Goal: Information Seeking & Learning: Learn about a topic

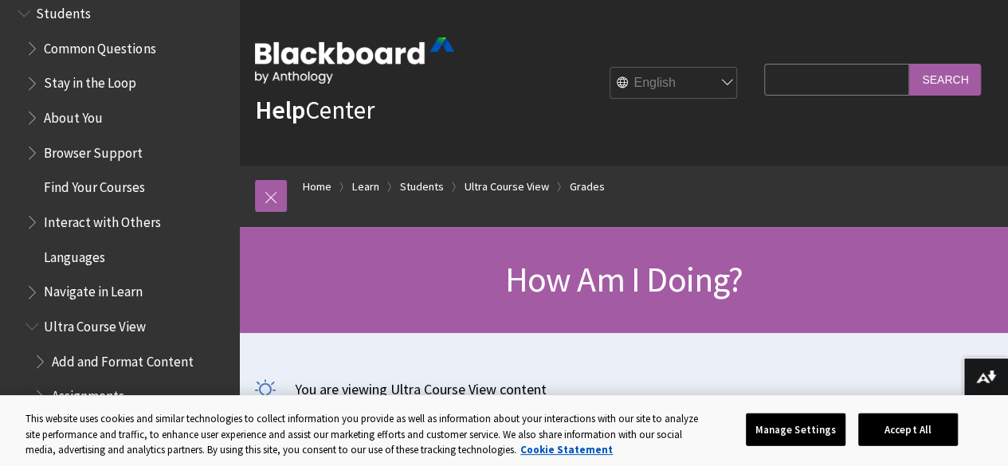
scroll to position [1649, 0]
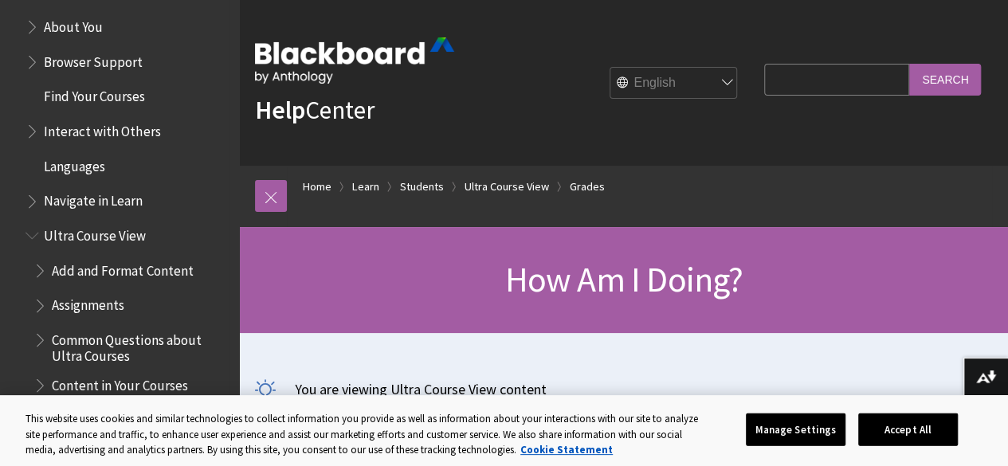
click at [96, 178] on span "Languages" at bounding box center [127, 166] width 204 height 27
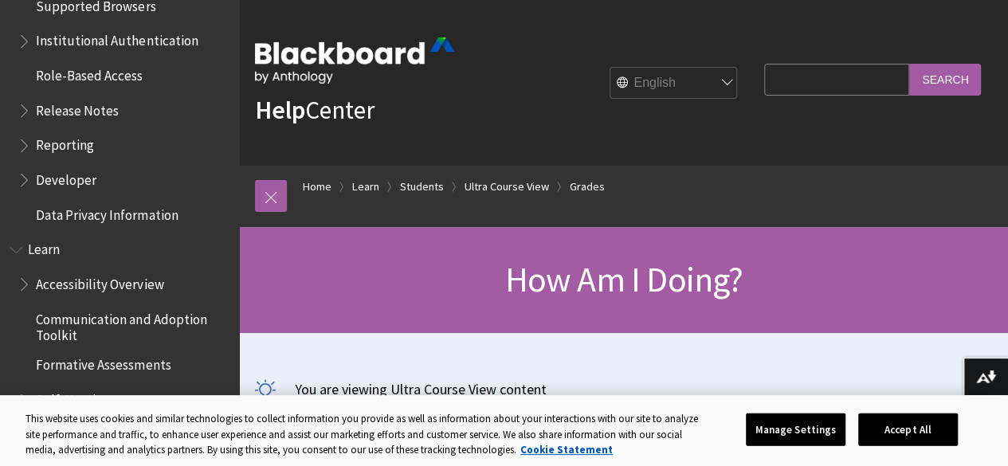
scroll to position [1012, 0]
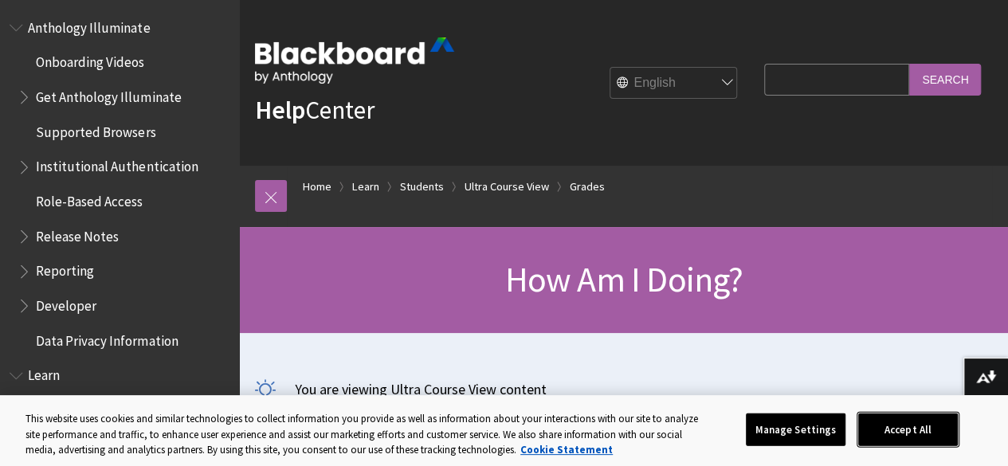
click at [957, 443] on button "Accept All" at bounding box center [908, 429] width 100 height 33
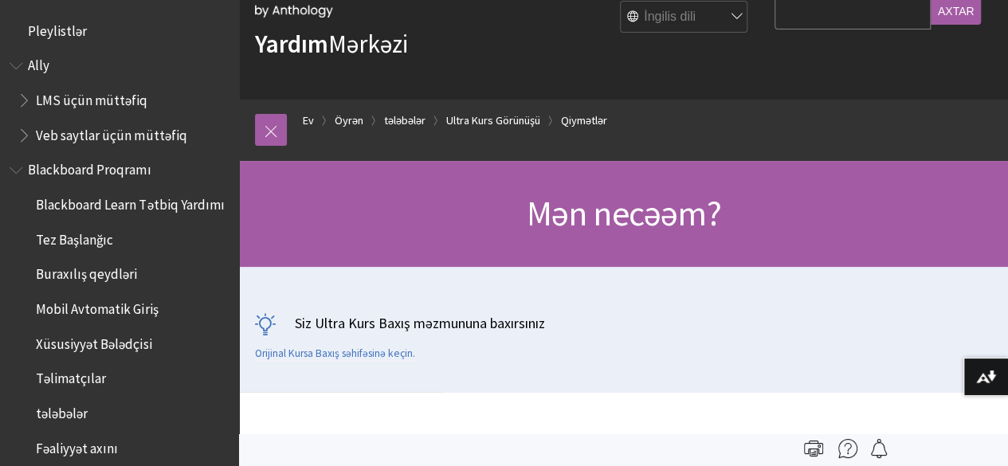
scroll to position [159, 0]
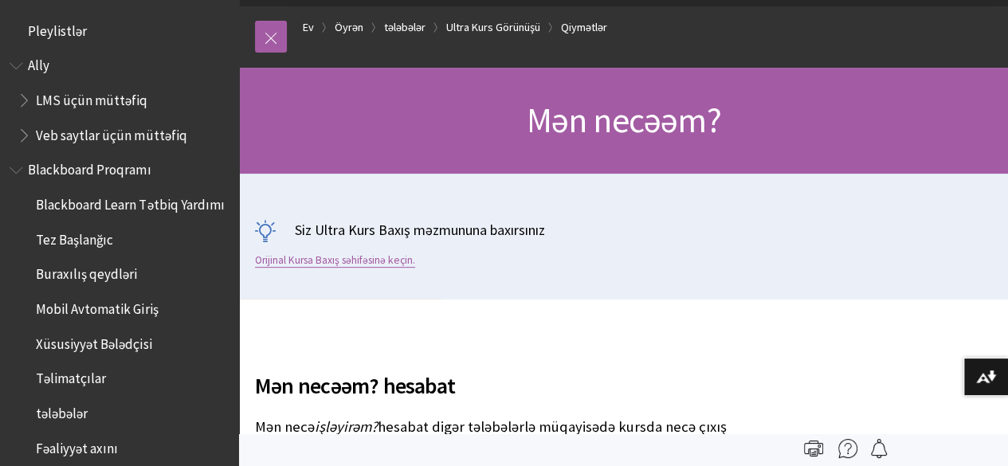
click at [379, 260] on font "Orijinal Kursa Baxış səhifəsinə keçin." at bounding box center [335, 260] width 160 height 14
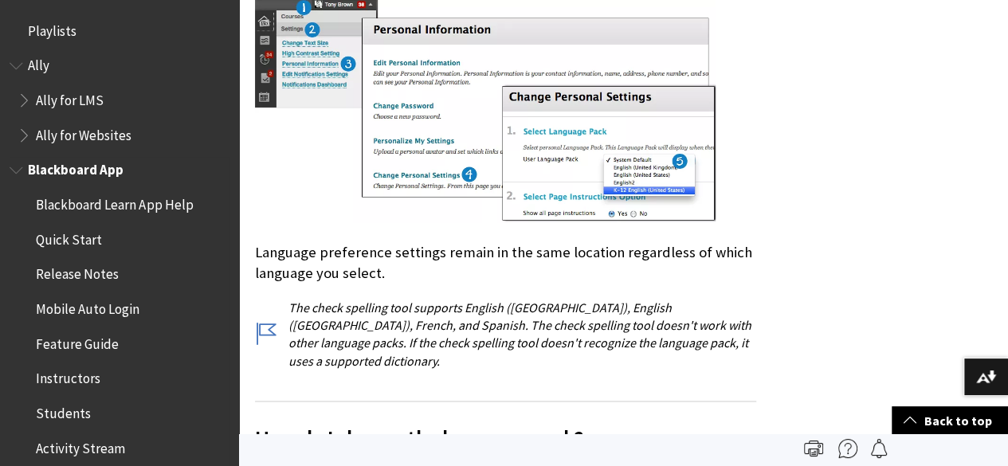
click at [78, 229] on span "Quick Start" at bounding box center [69, 237] width 66 height 22
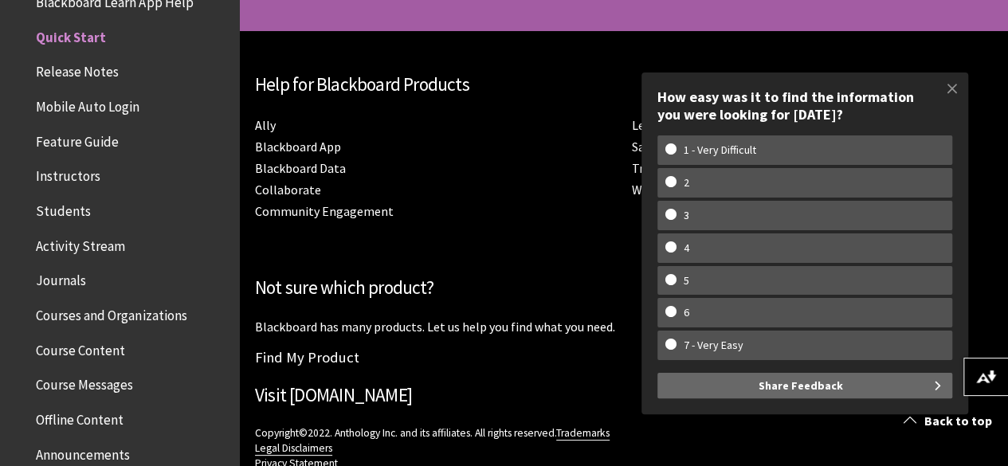
scroll to position [3993, 0]
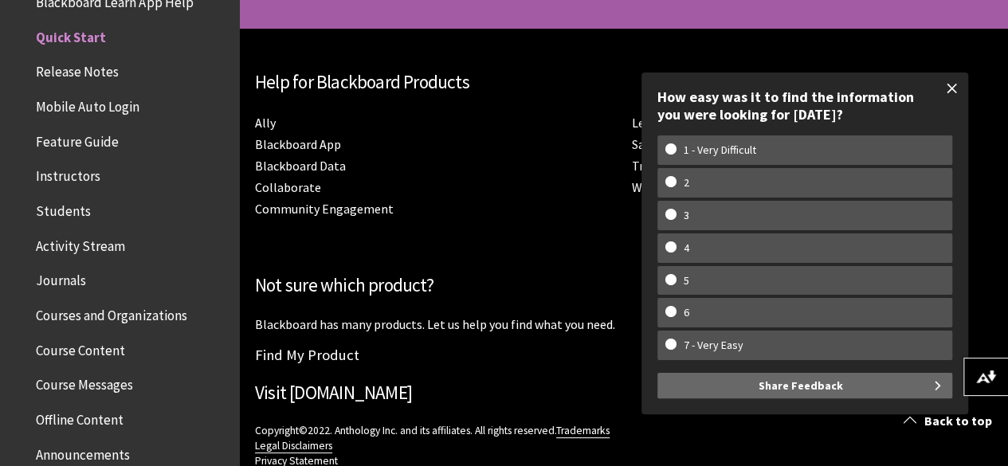
click at [951, 91] on span at bounding box center [951, 88] width 33 height 33
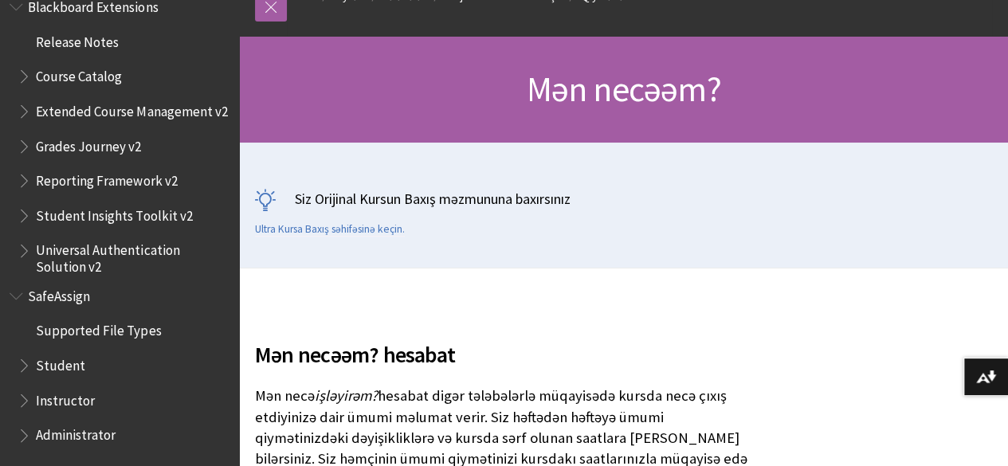
scroll to position [239, 0]
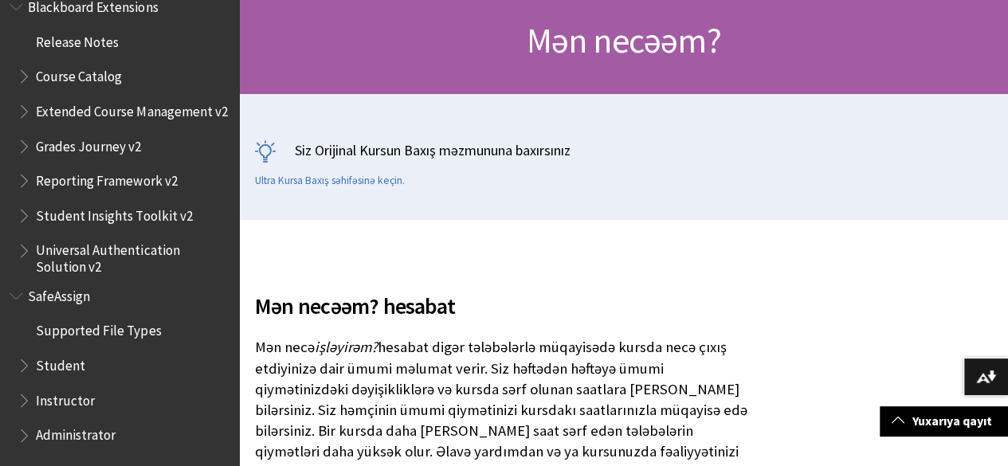
click at [56, 363] on span "Student" at bounding box center [60, 363] width 49 height 22
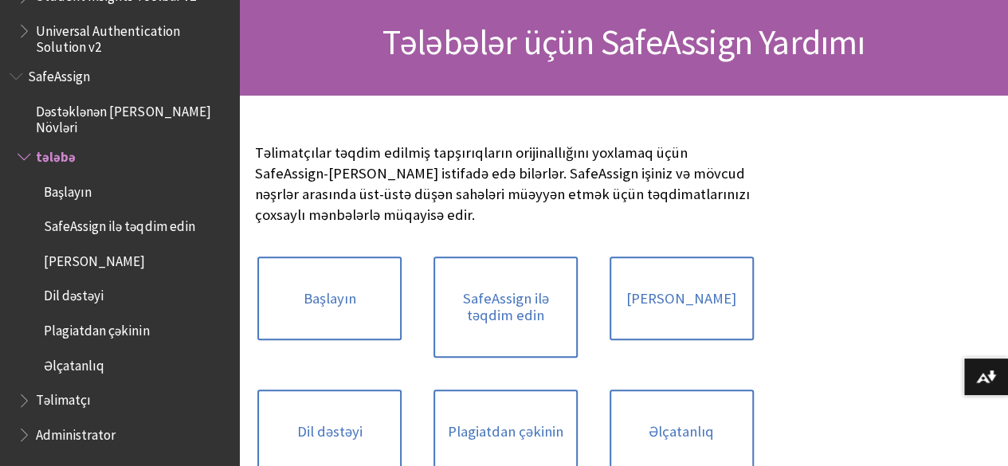
scroll to position [239, 0]
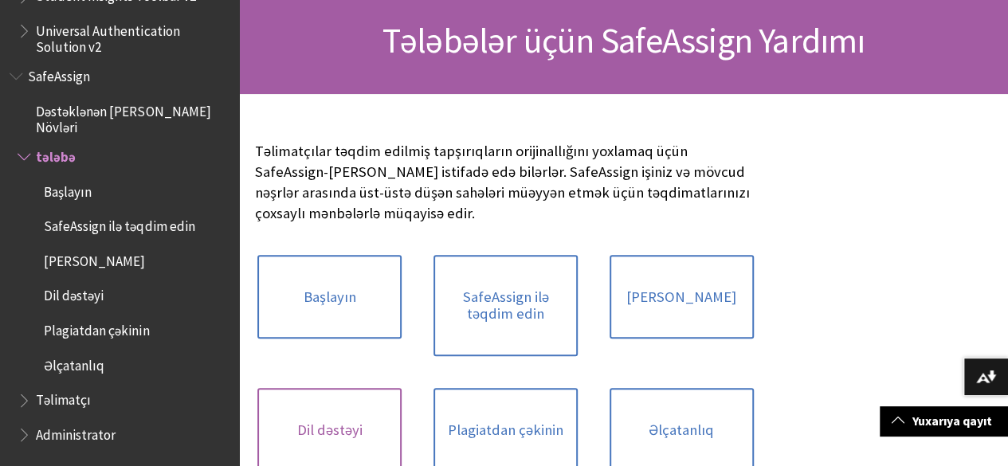
click at [401, 388] on link "Dil dəstəyi" at bounding box center [329, 430] width 144 height 84
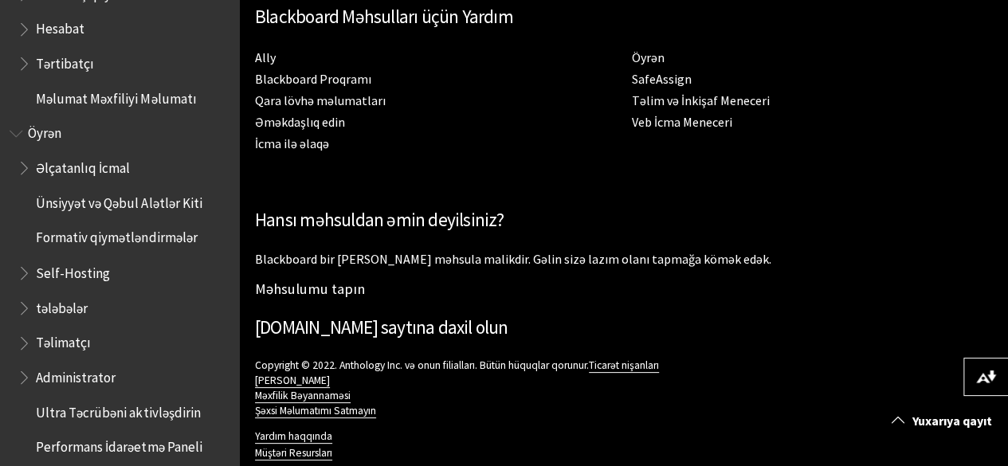
scroll to position [1241, 0]
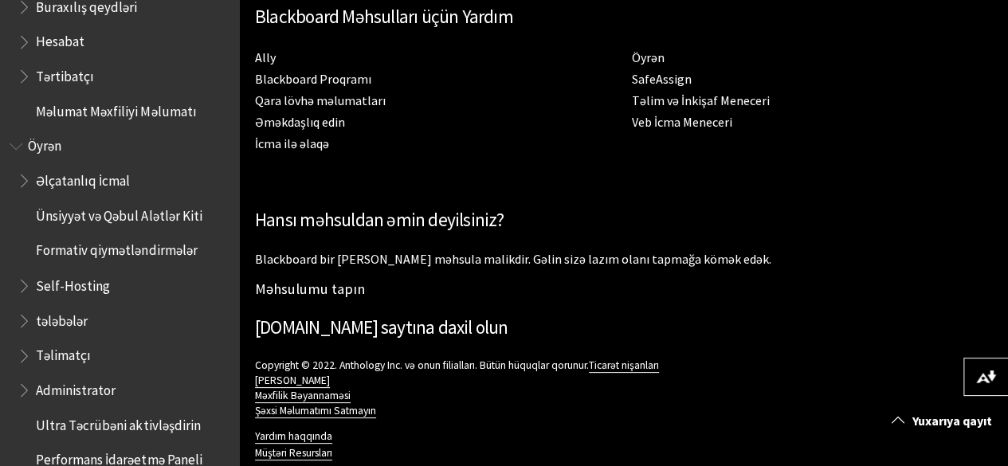
click at [56, 155] on font "Öyrən" at bounding box center [44, 146] width 33 height 18
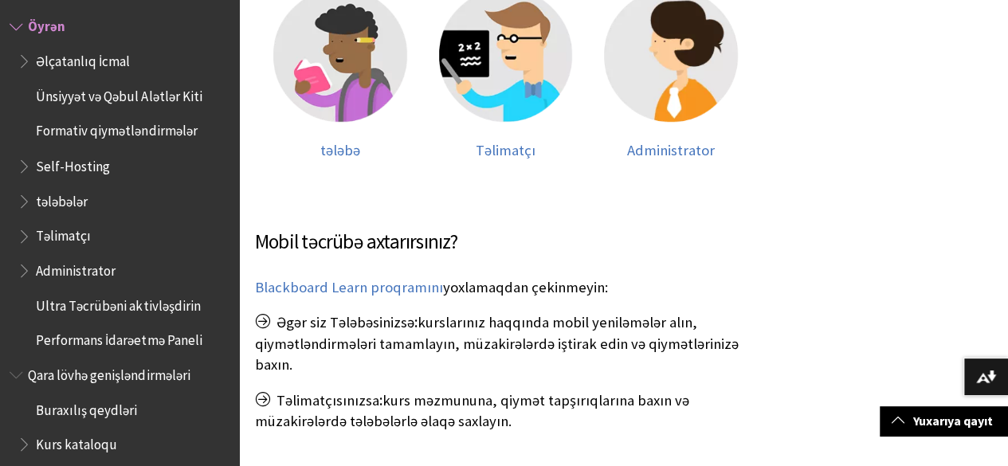
scroll to position [478, 0]
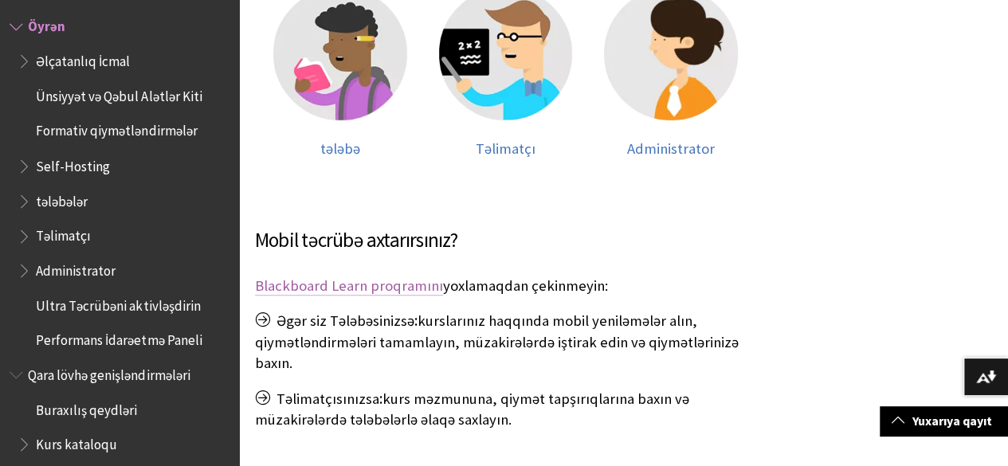
click at [397, 276] on font "Blackboard Learn proqramını" at bounding box center [349, 285] width 188 height 18
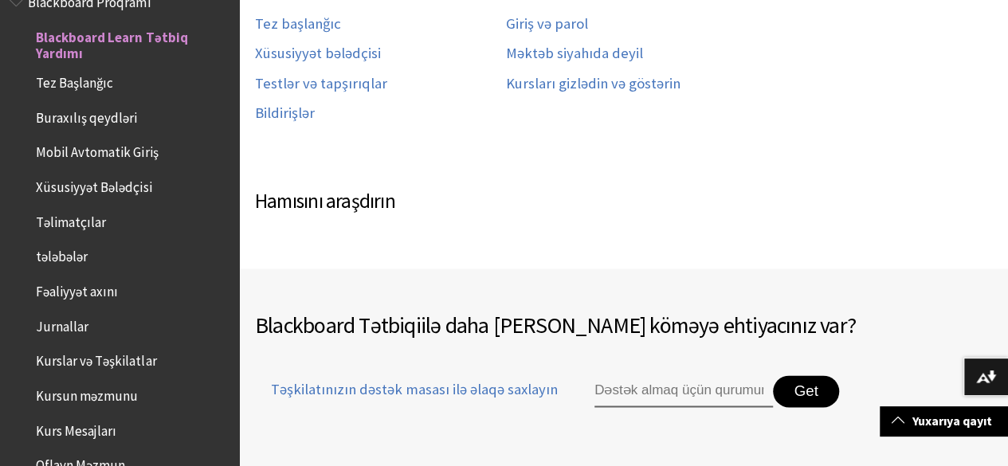
scroll to position [1036, 0]
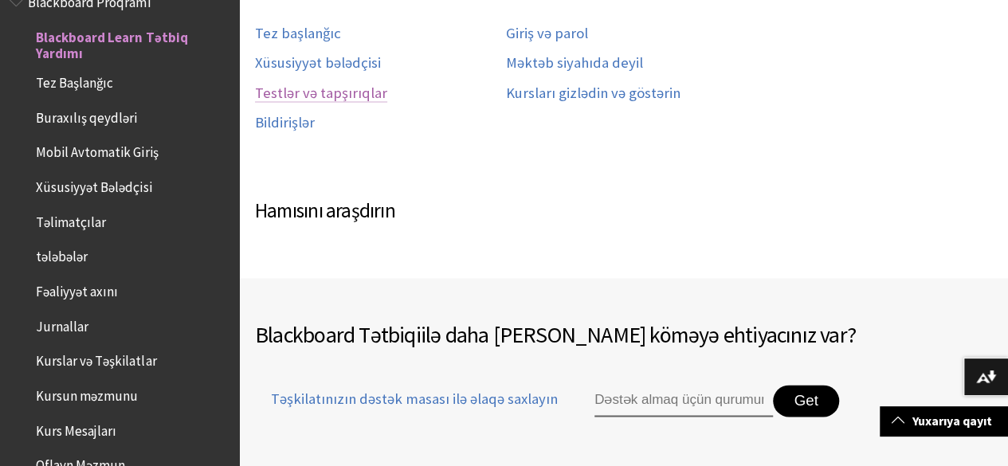
click at [314, 84] on font "Testlər və tapşırıqlar" at bounding box center [321, 93] width 132 height 18
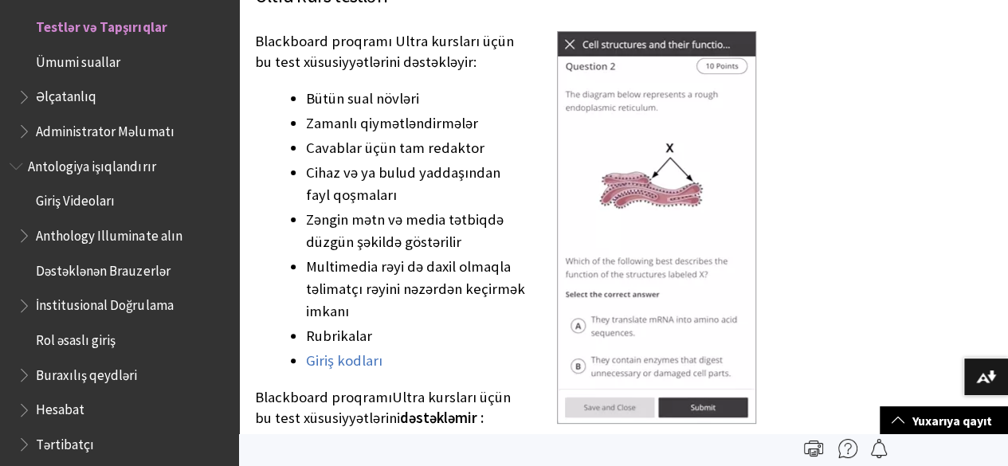
scroll to position [3107, 0]
